Goal: Communication & Community: Share content

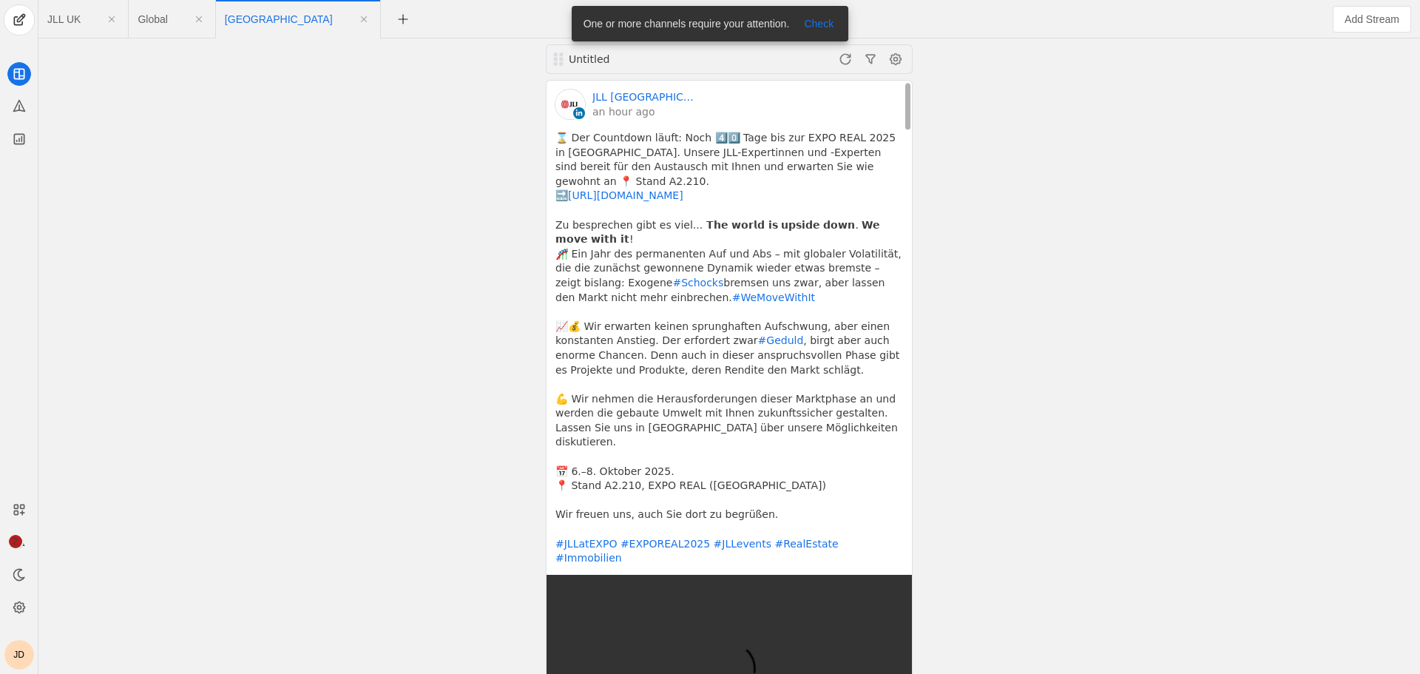
scroll to position [370, 0]
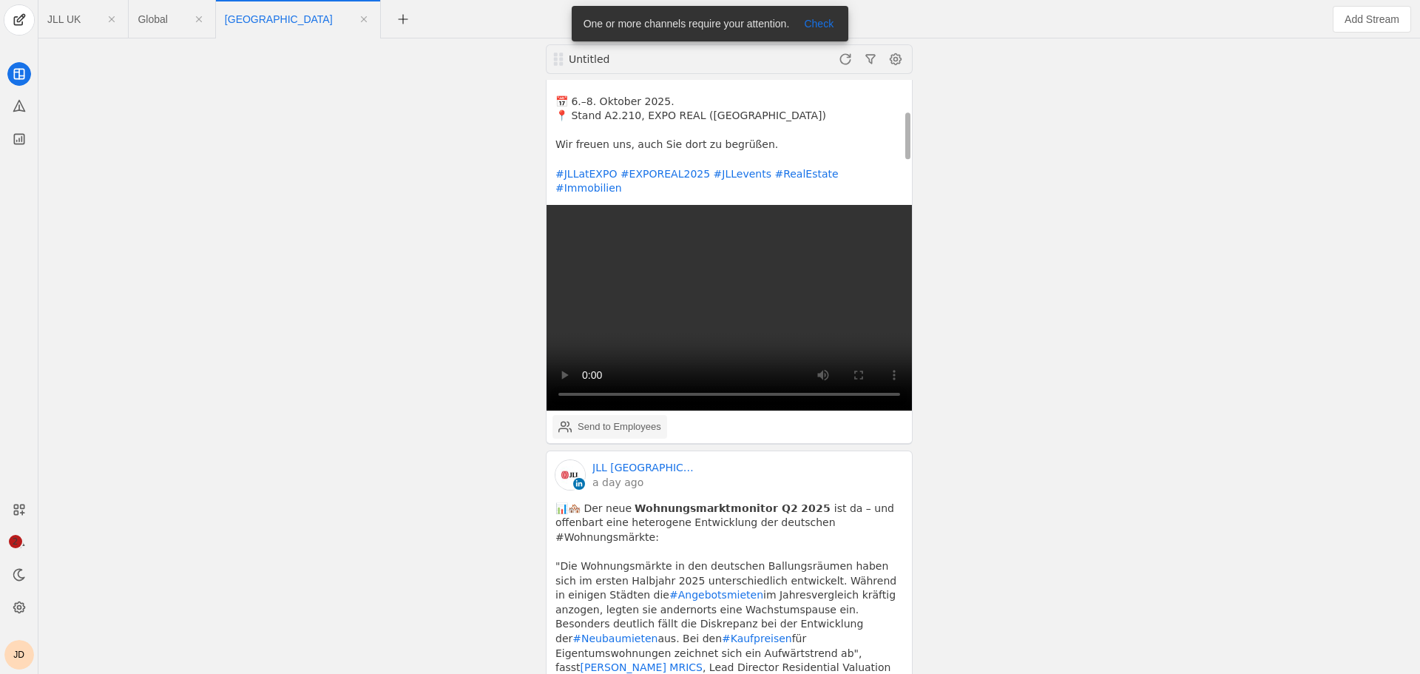
click at [626, 419] on div "Send to Employees" at bounding box center [620, 426] width 84 height 15
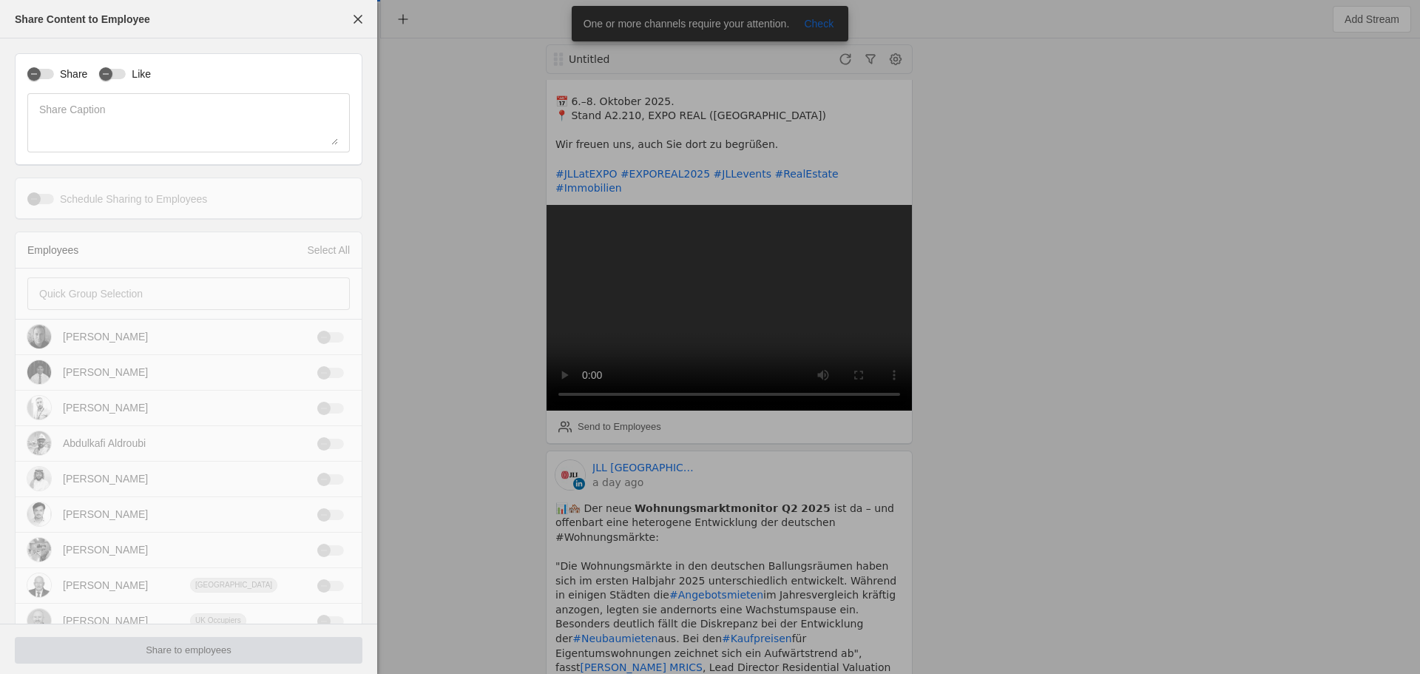
type input "Germany Standard Time UTC+01"
click at [54, 81] on div "Share" at bounding box center [57, 74] width 60 height 15
click at [102, 75] on icon "button" at bounding box center [105, 74] width 9 height 9
click at [39, 75] on div "button" at bounding box center [33, 73] width 13 height 13
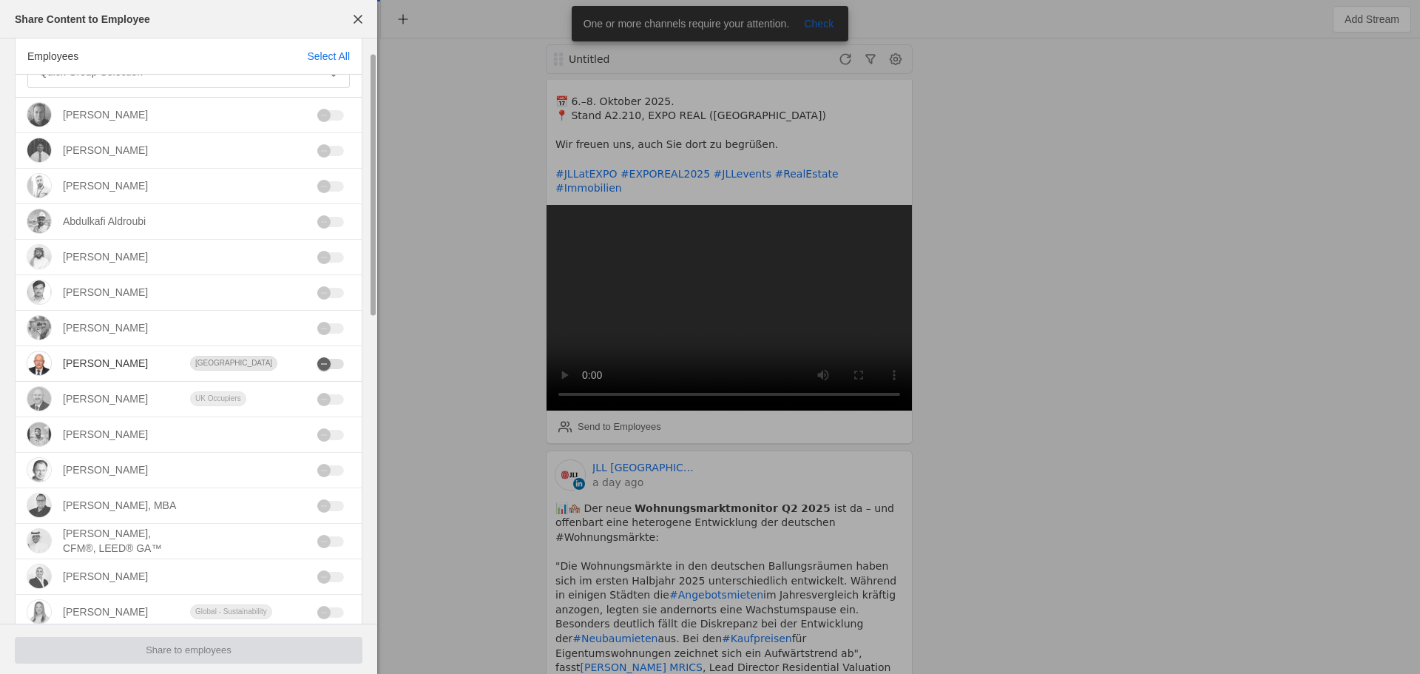
scroll to position [0, 0]
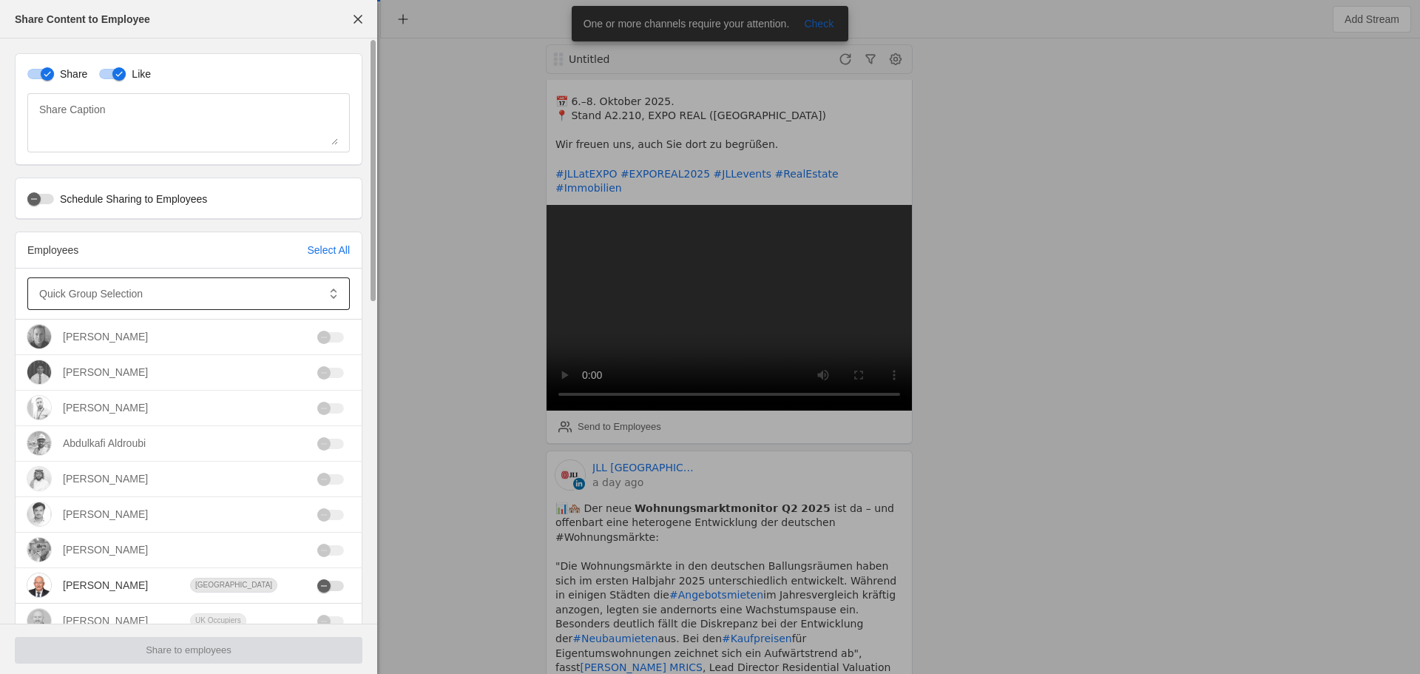
click at [63, 296] on mat-label "Quick Group Selection" at bounding box center [91, 294] width 104 height 18
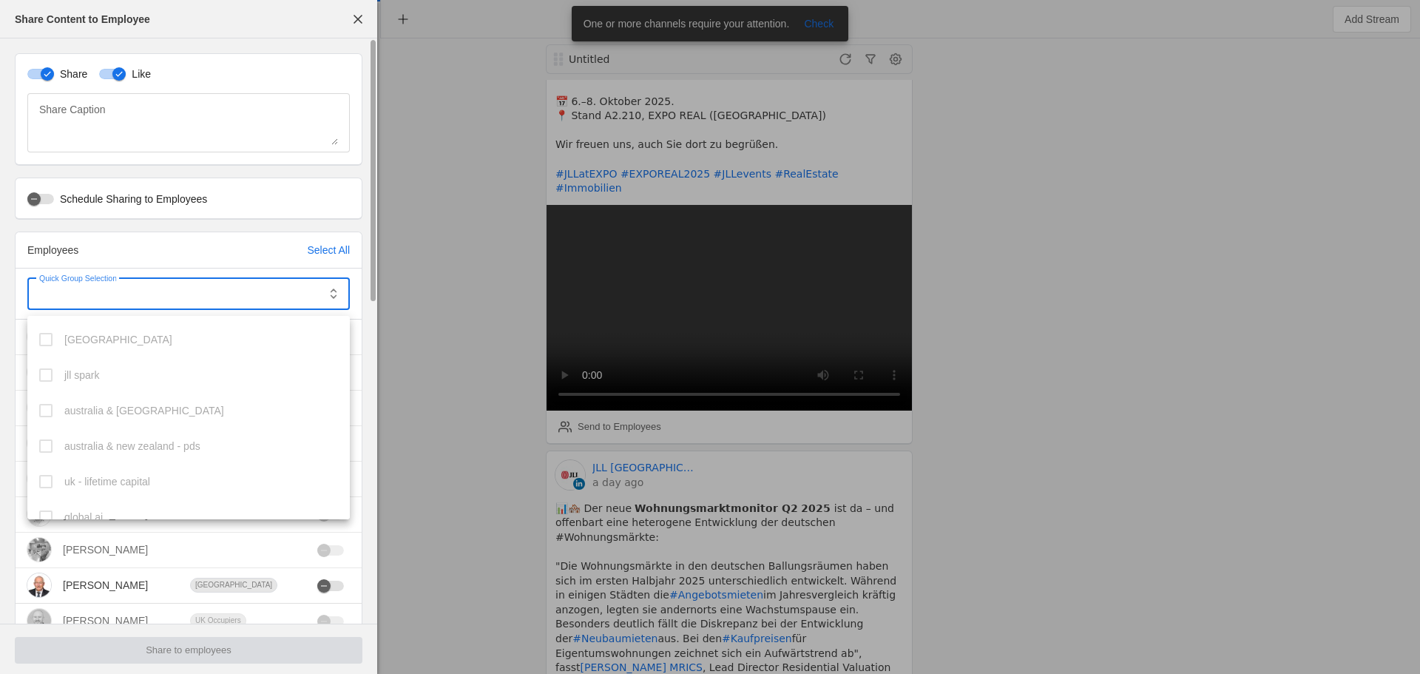
scroll to position [797, 0]
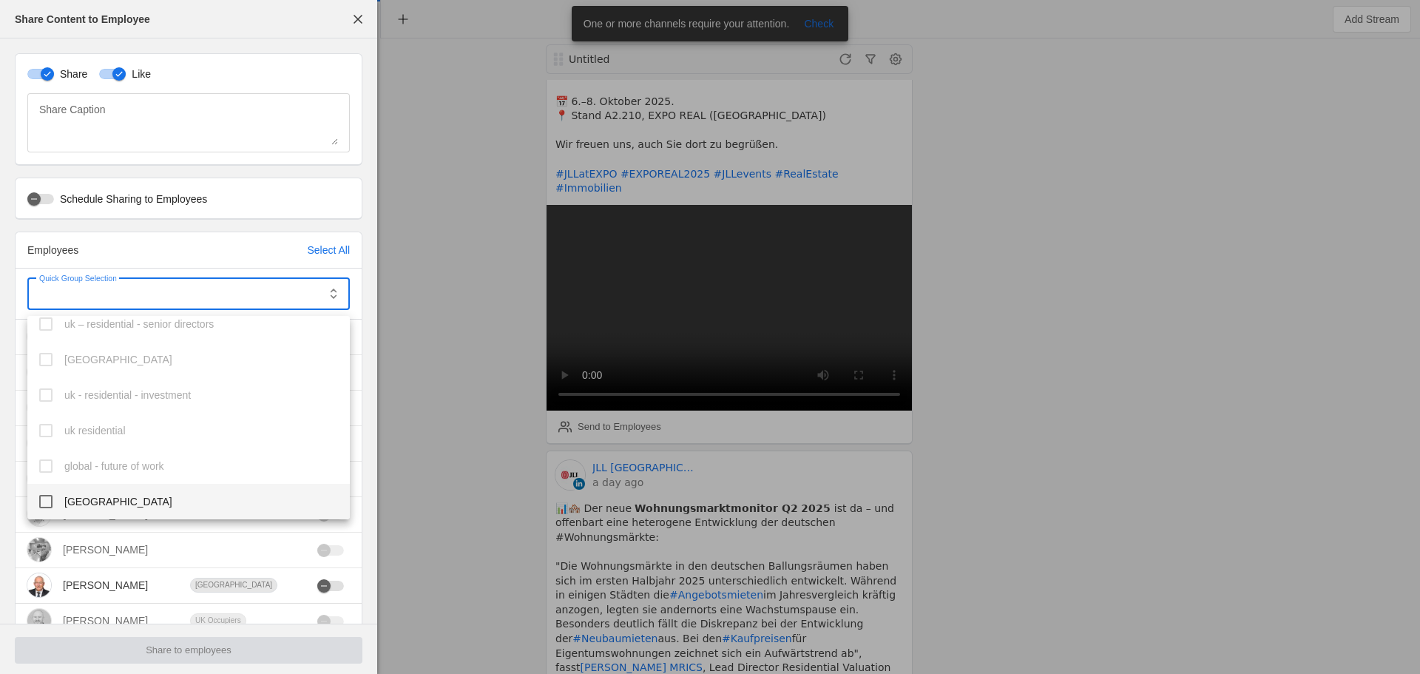
click at [64, 510] on mat-option "[GEOGRAPHIC_DATA]" at bounding box center [188, 502] width 322 height 36
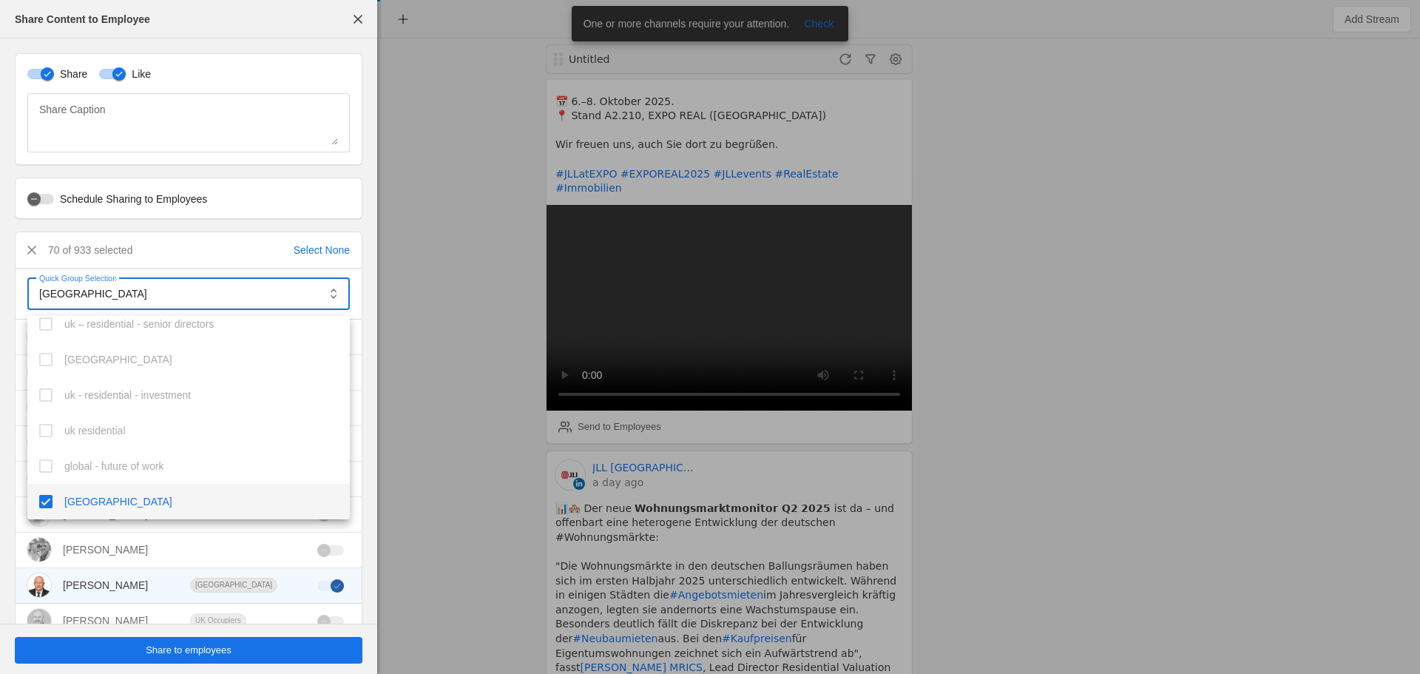
click at [191, 652] on div at bounding box center [710, 337] width 1420 height 674
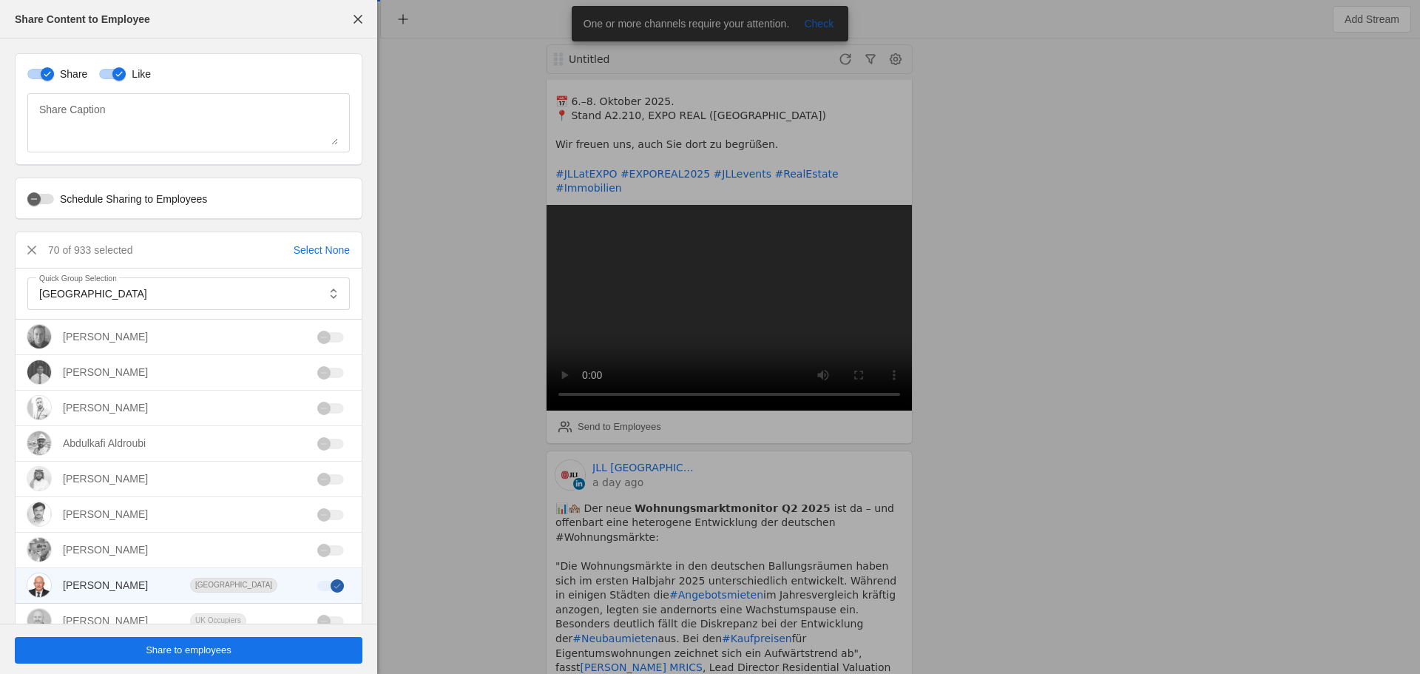
click at [286, 655] on span "undefined" at bounding box center [189, 650] width 348 height 27
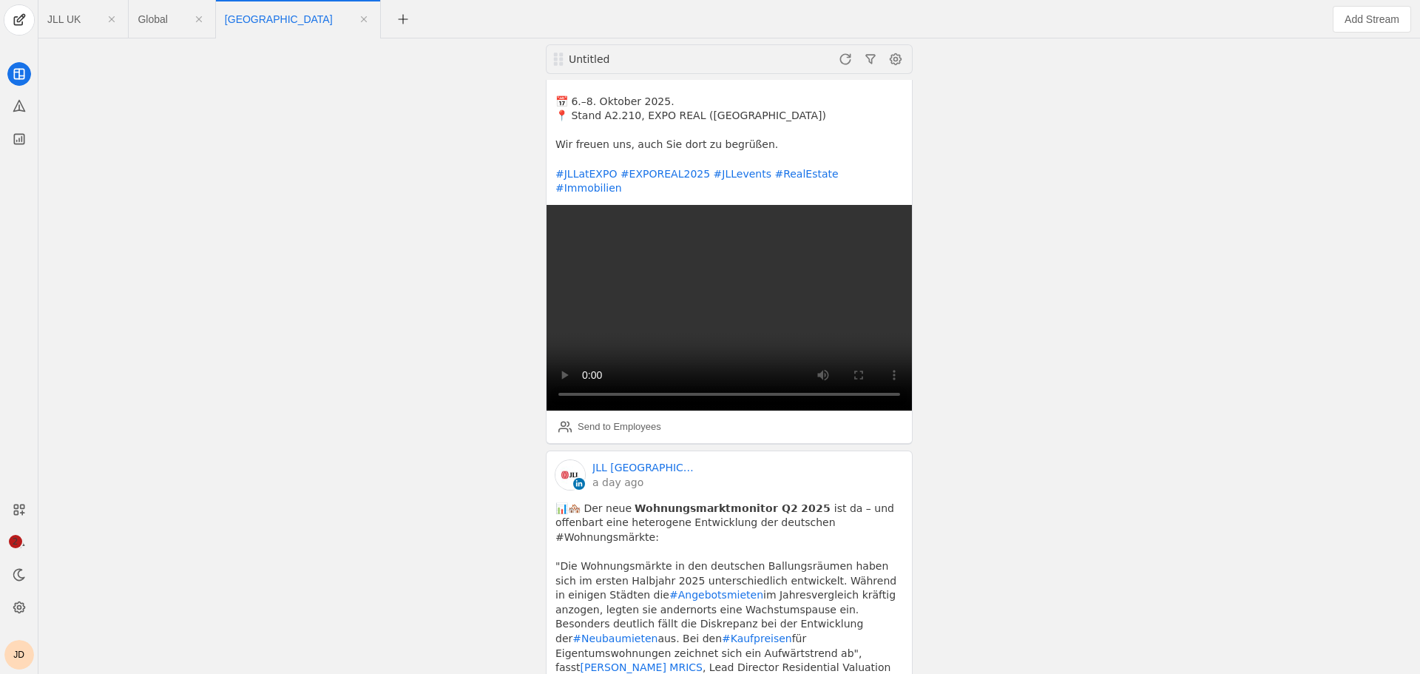
click at [348, 274] on div "Untitled JLL Germany an hour ago ⌛ Der Countdown läuft: Noch 4️⃣0️⃣ Tage bis zu…" at bounding box center [729, 355] width 1374 height 635
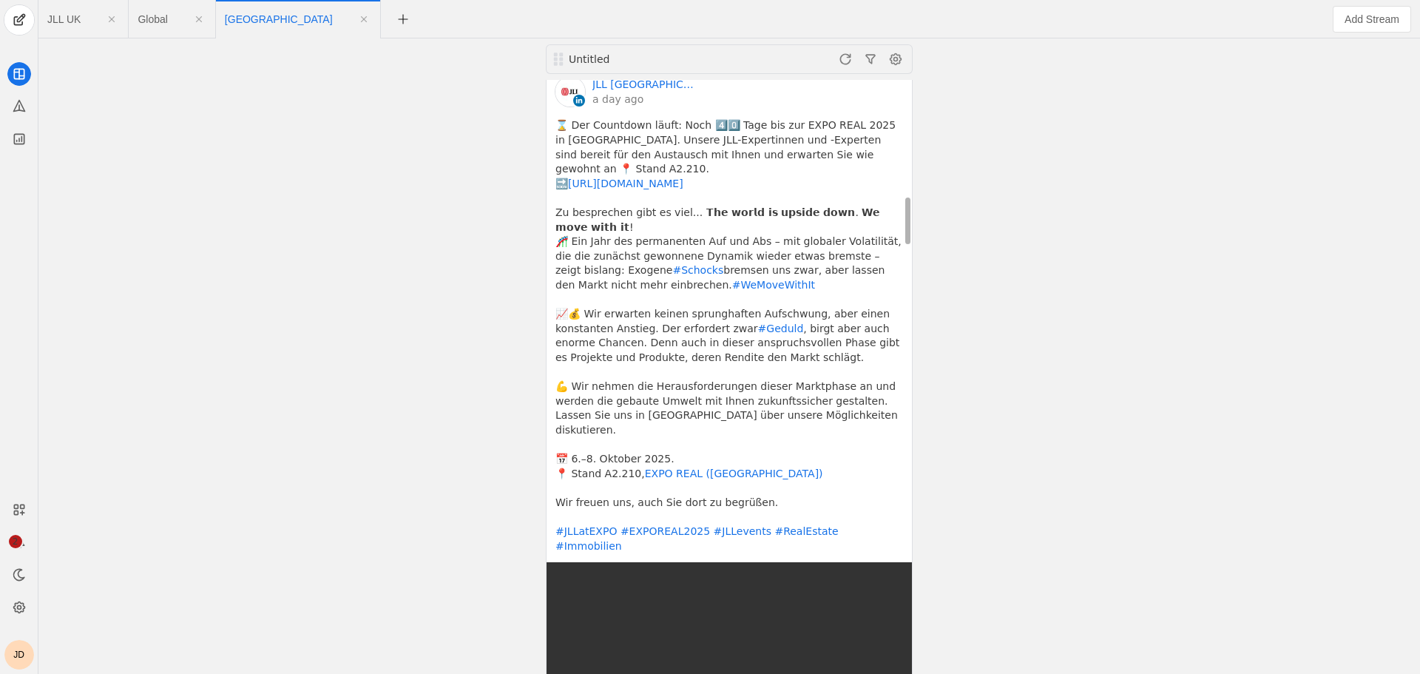
scroll to position [1849, 0]
